Goal: Information Seeking & Learning: Learn about a topic

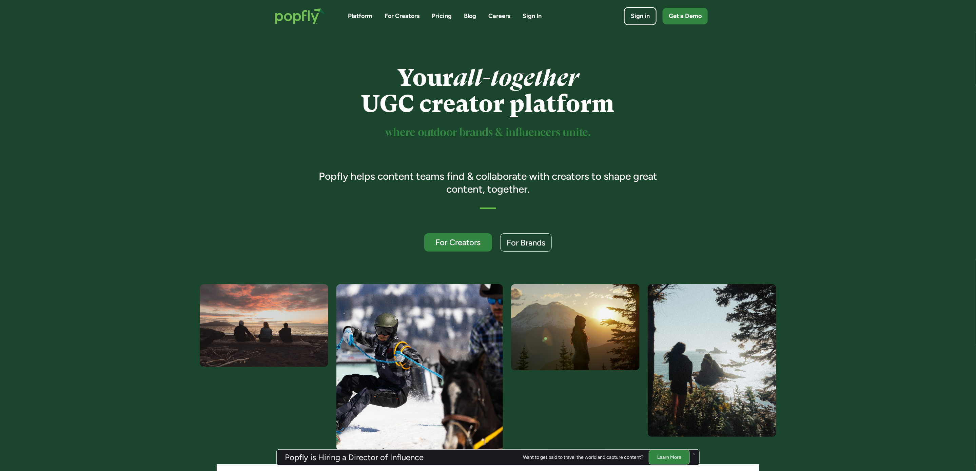
click at [470, 19] on link "Blog" at bounding box center [470, 16] width 12 height 8
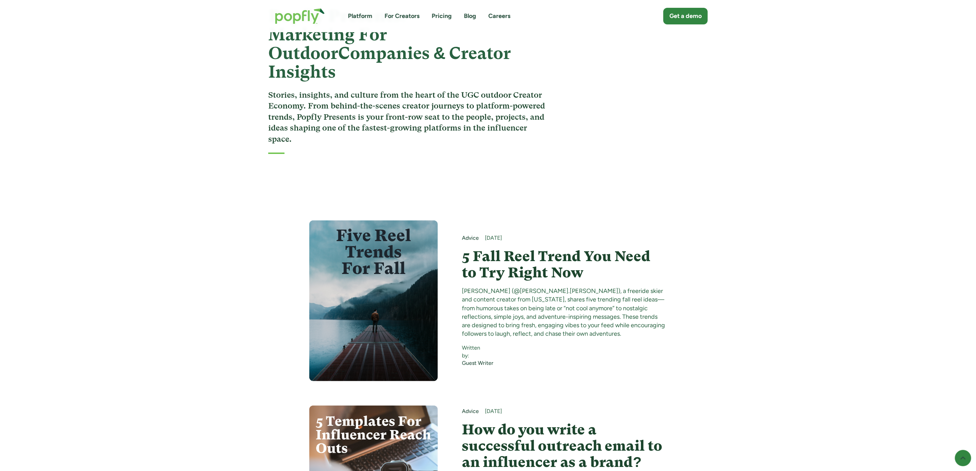
scroll to position [70, 0]
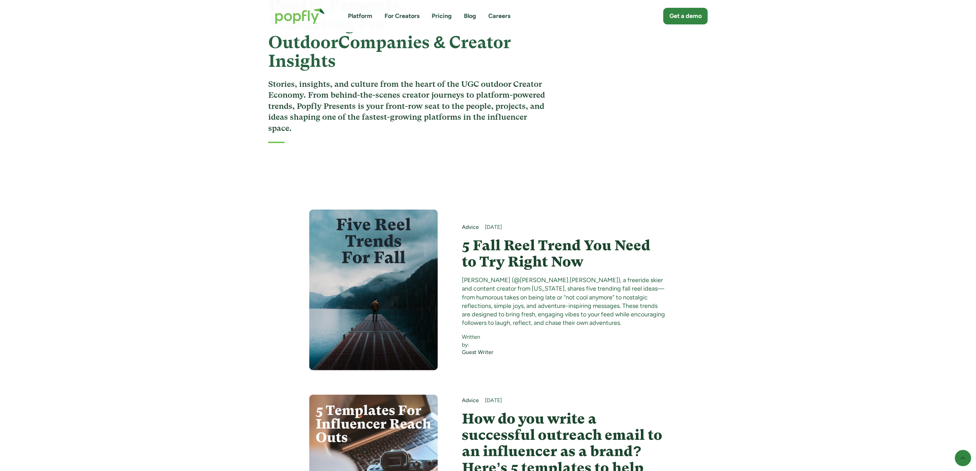
click at [529, 237] on h4 "5 Fall Reel Trend You Need to Try Right Now" at bounding box center [564, 253] width 205 height 33
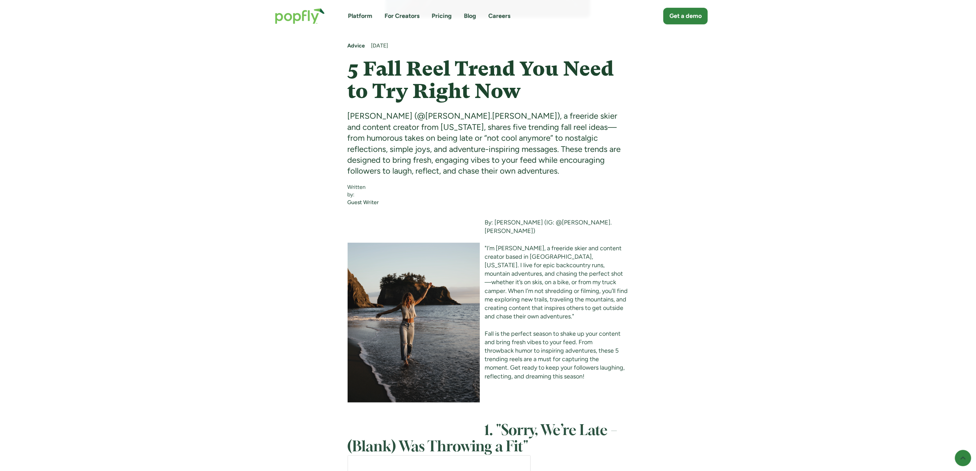
scroll to position [338, 0]
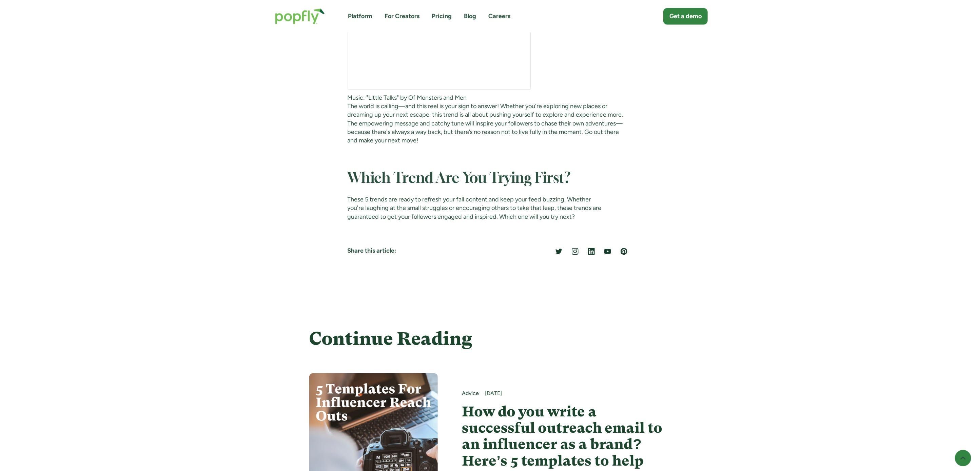
scroll to position [2961, 0]
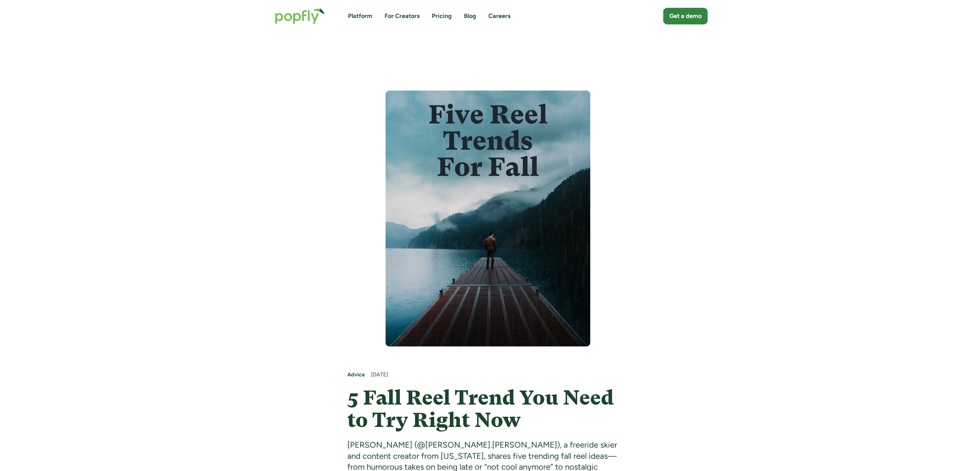
click at [473, 14] on link "Blog" at bounding box center [470, 16] width 12 height 8
